Goal: Register for event/course

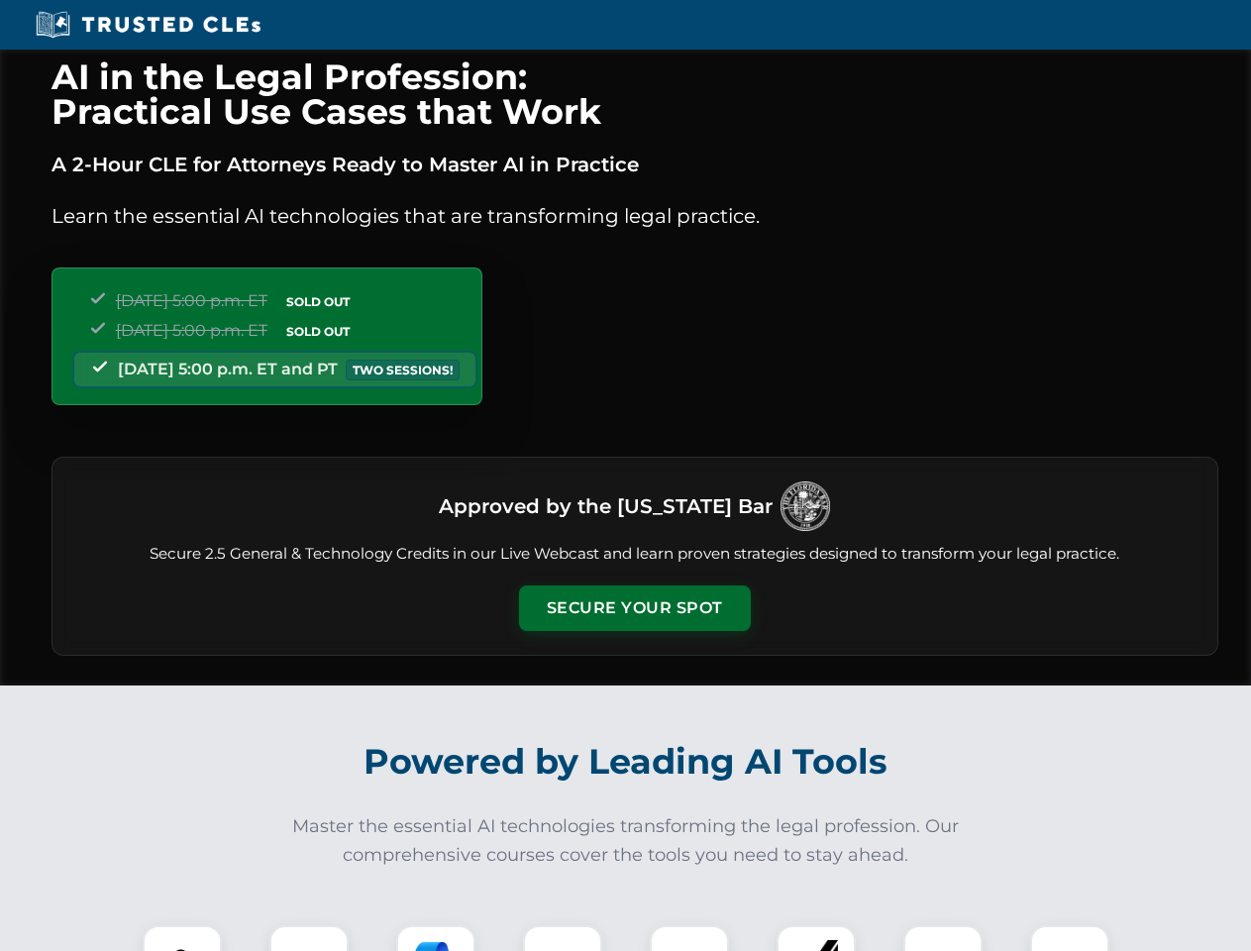
click at [634, 608] on button "Secure Your Spot" at bounding box center [635, 608] width 232 height 46
click at [182, 938] on img at bounding box center [182, 964] width 57 height 57
click at [309, 938] on div at bounding box center [308, 964] width 79 height 79
